Goal: Find specific page/section: Find specific page/section

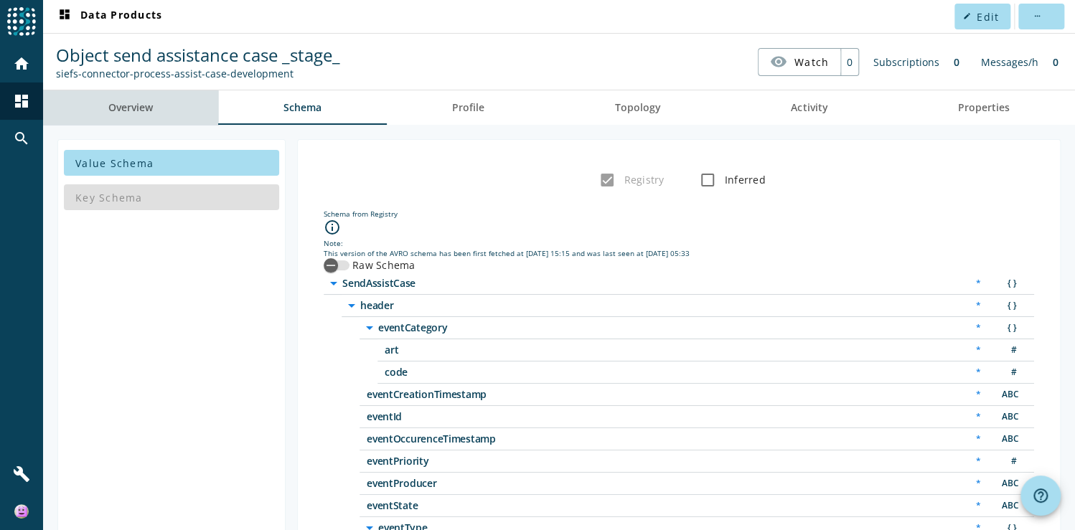
click at [155, 109] on link "Overview" at bounding box center [130, 107] width 175 height 34
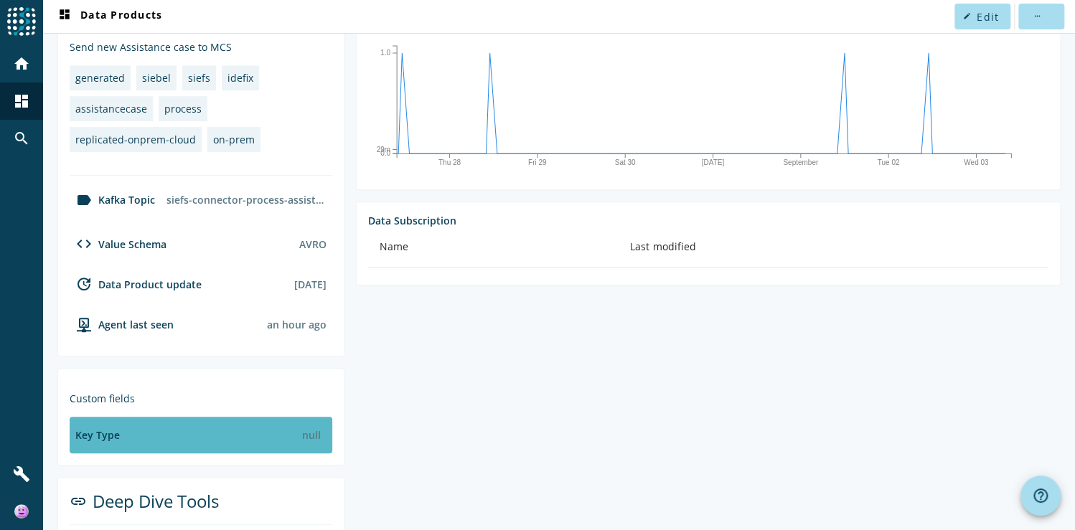
scroll to position [380, 0]
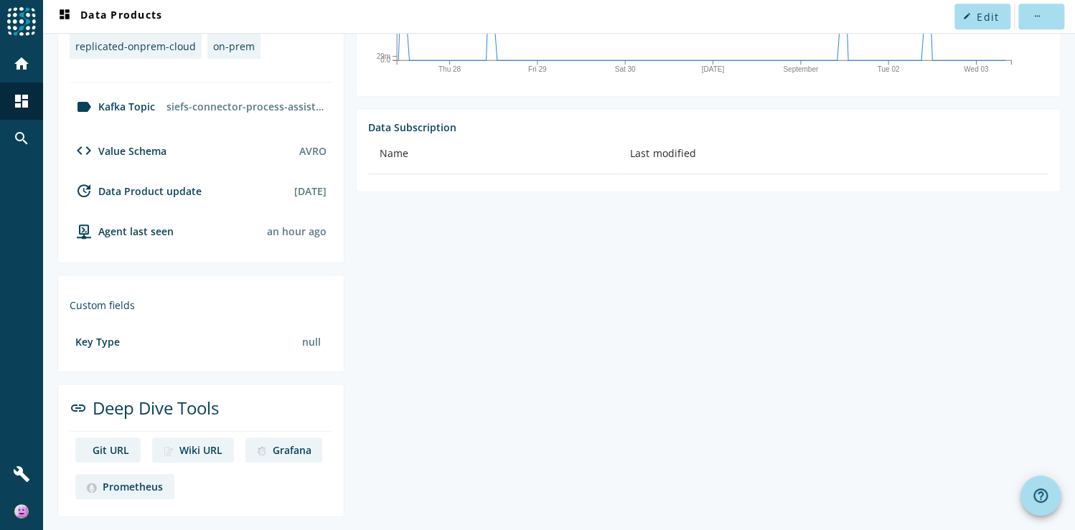
click at [112, 445] on div "Git URL" at bounding box center [111, 451] width 37 height 14
